Goal: Book appointment/travel/reservation

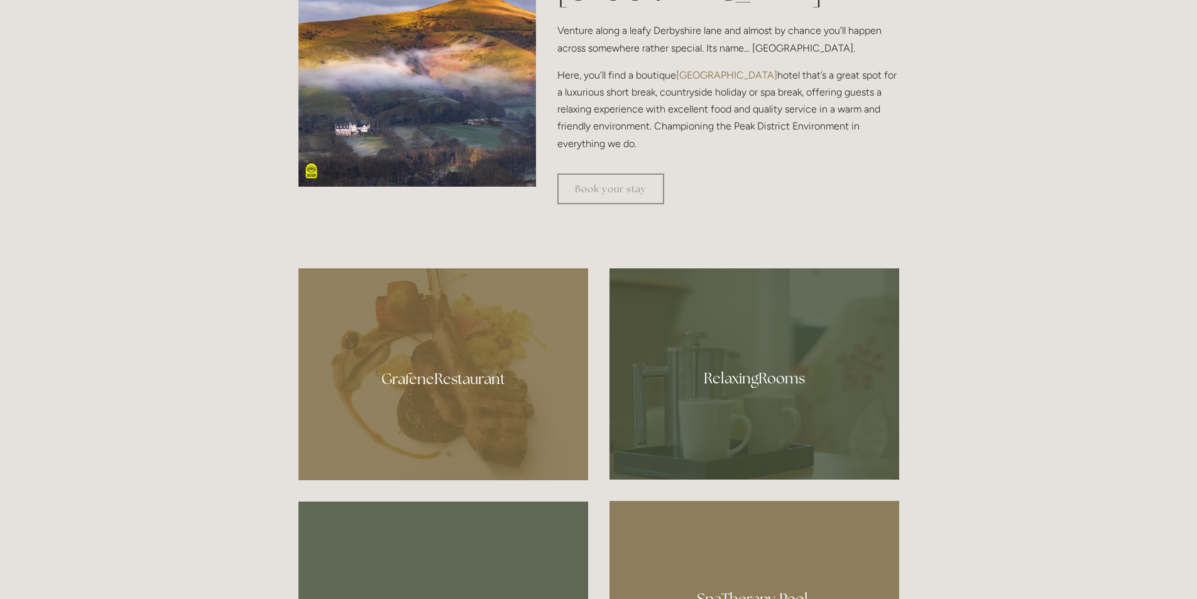
scroll to position [503, 0]
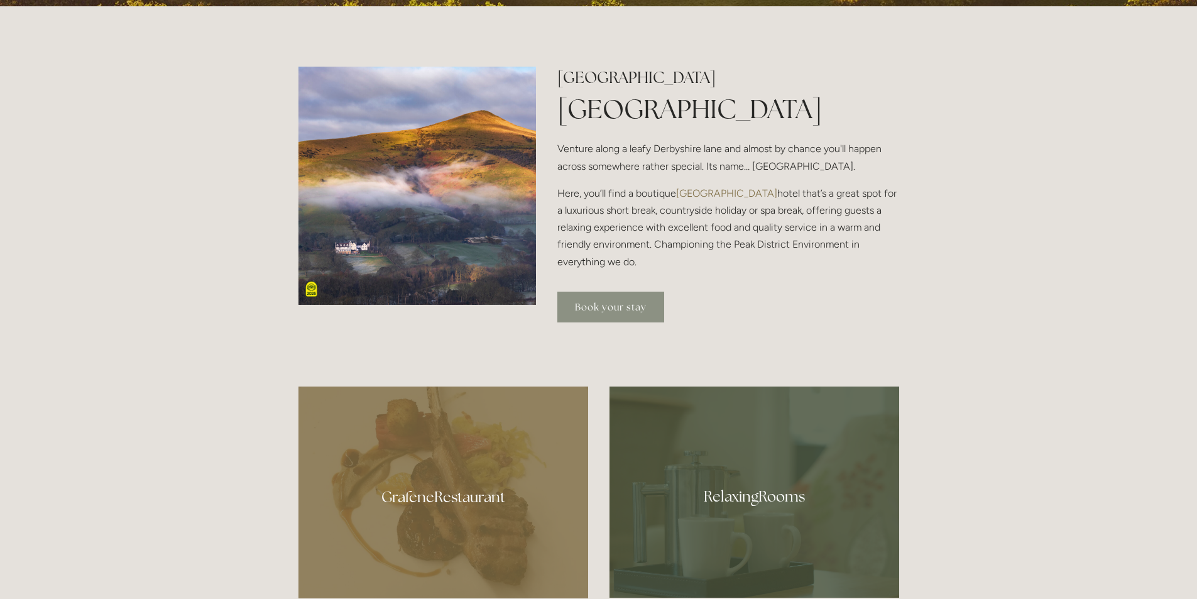
click at [574, 296] on link "Book your stay" at bounding box center [610, 306] width 107 height 31
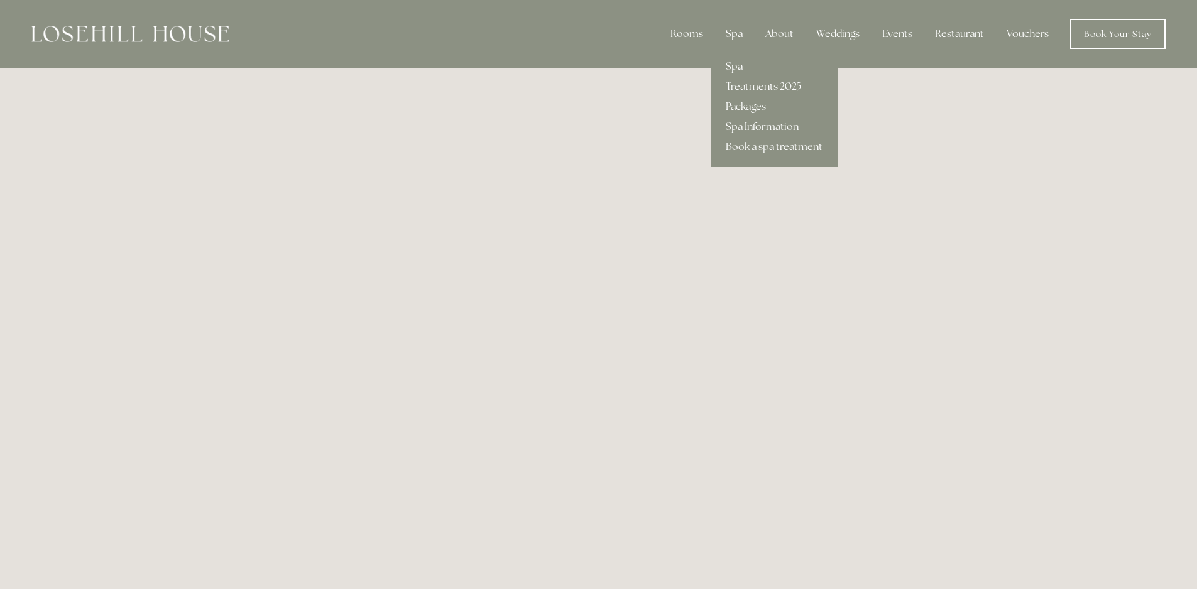
click at [741, 31] on div "Spa" at bounding box center [733, 33] width 37 height 25
click at [739, 63] on link "Spa" at bounding box center [773, 67] width 127 height 20
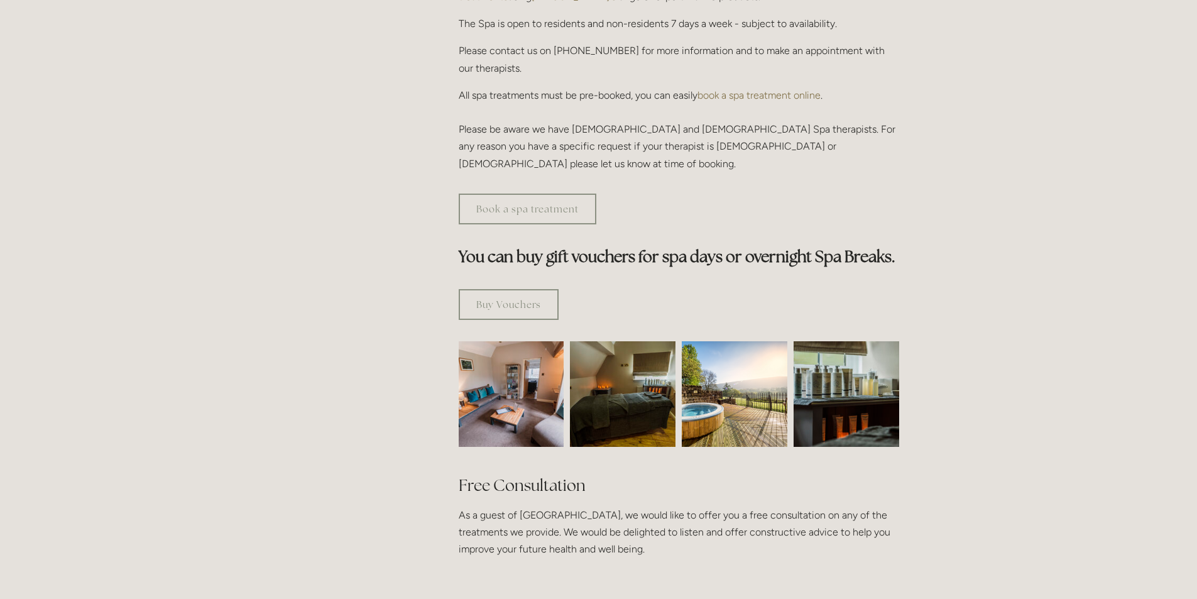
scroll to position [565, 0]
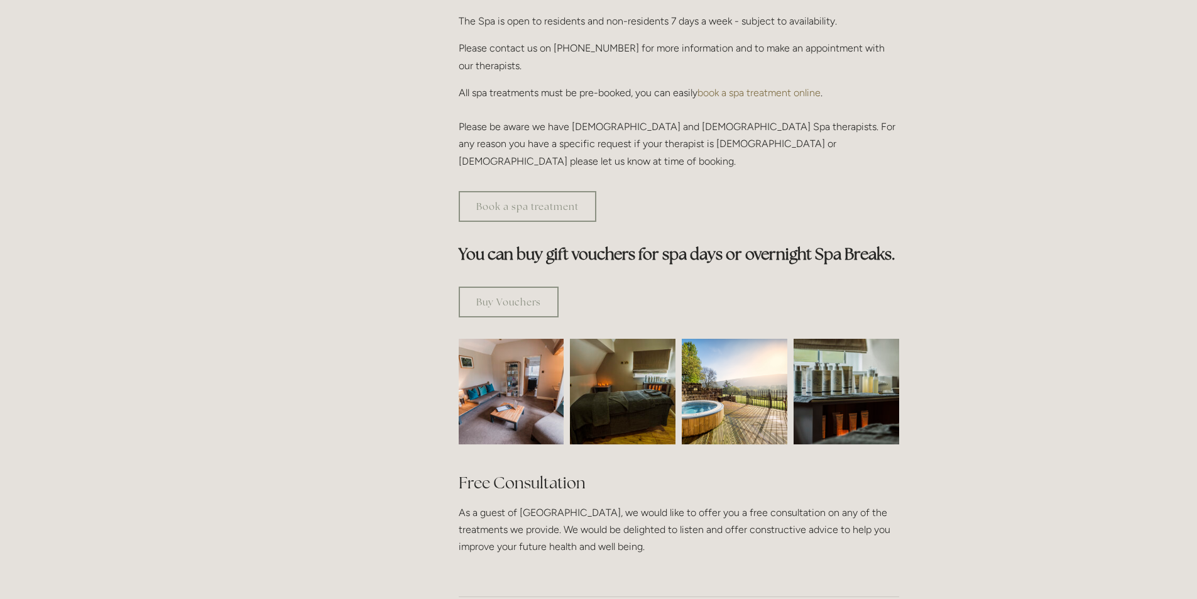
click at [509, 339] on img at bounding box center [511, 392] width 158 height 106
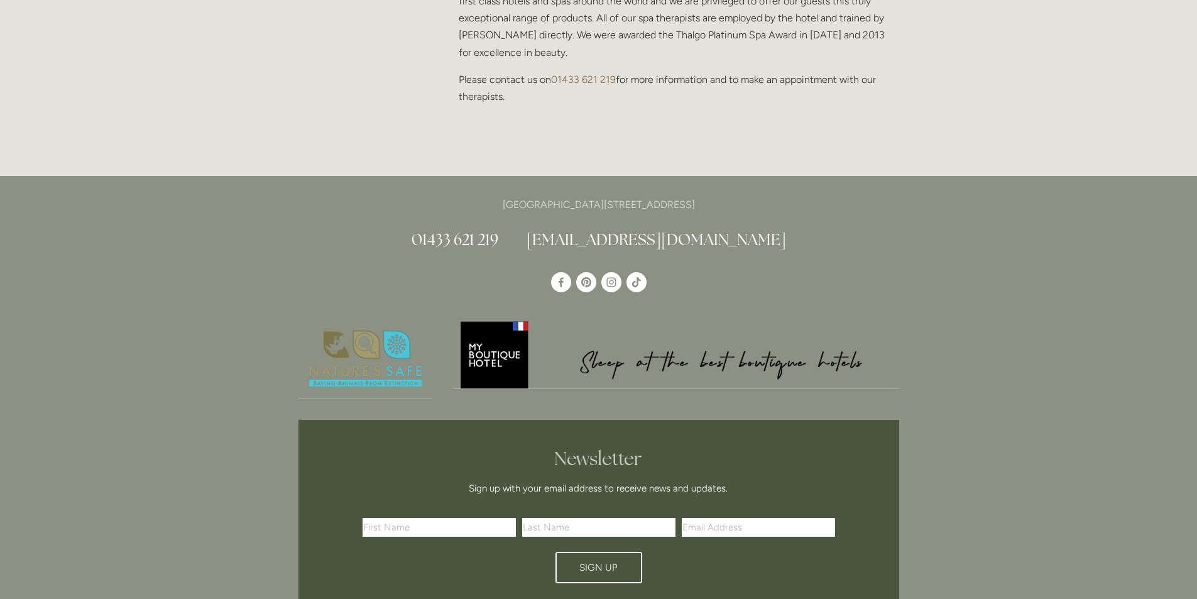
scroll to position [1382, 0]
